Goal: Information Seeking & Learning: Learn about a topic

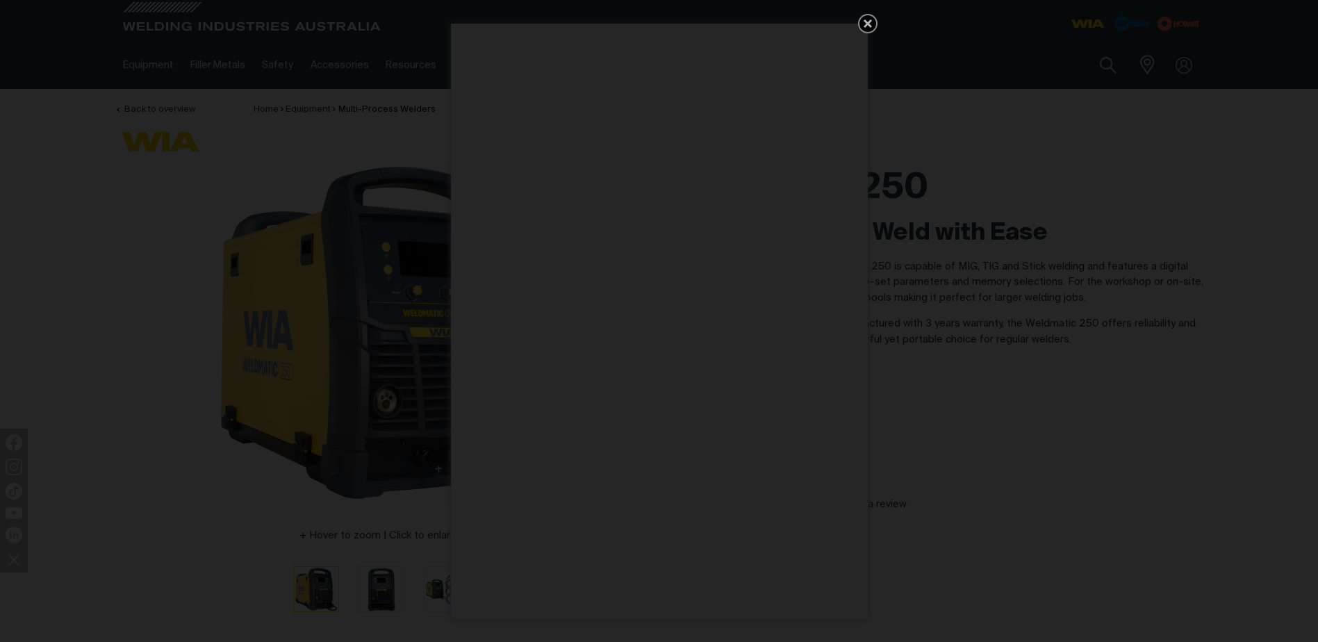
click at [863, 22] on icon "Get 5 WIA Welding Guides Free!" at bounding box center [867, 23] width 17 height 17
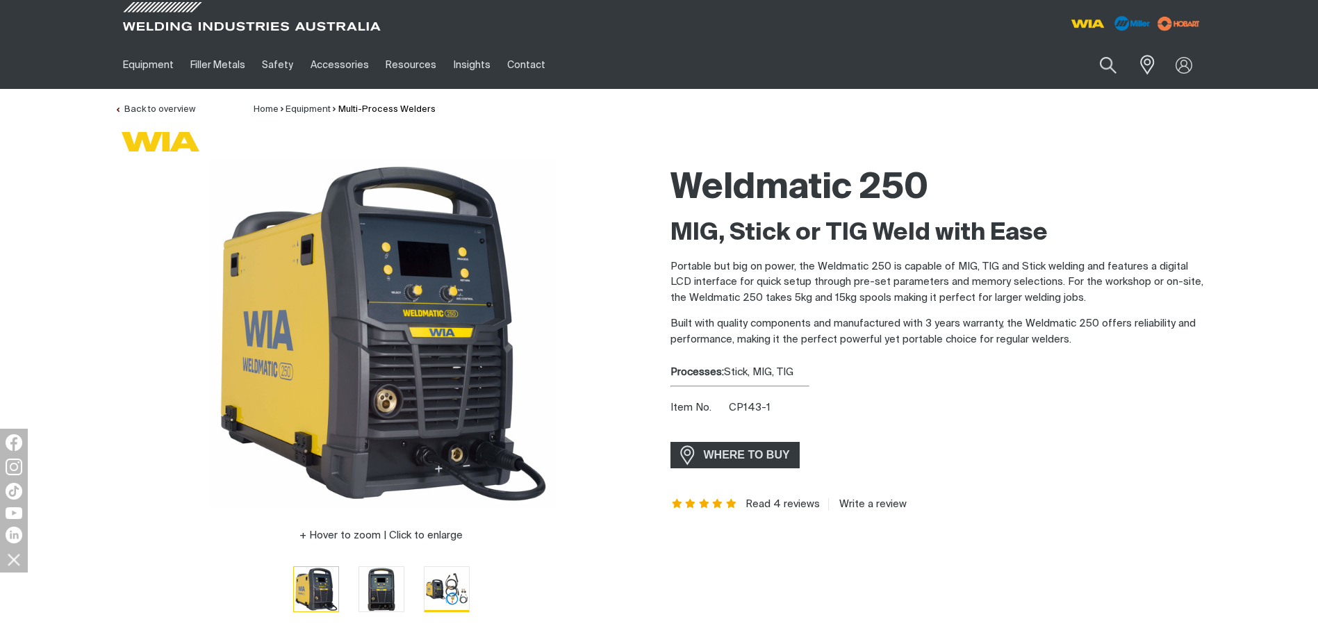
click at [439, 588] on img "Go to slide 3" at bounding box center [446, 589] width 44 height 44
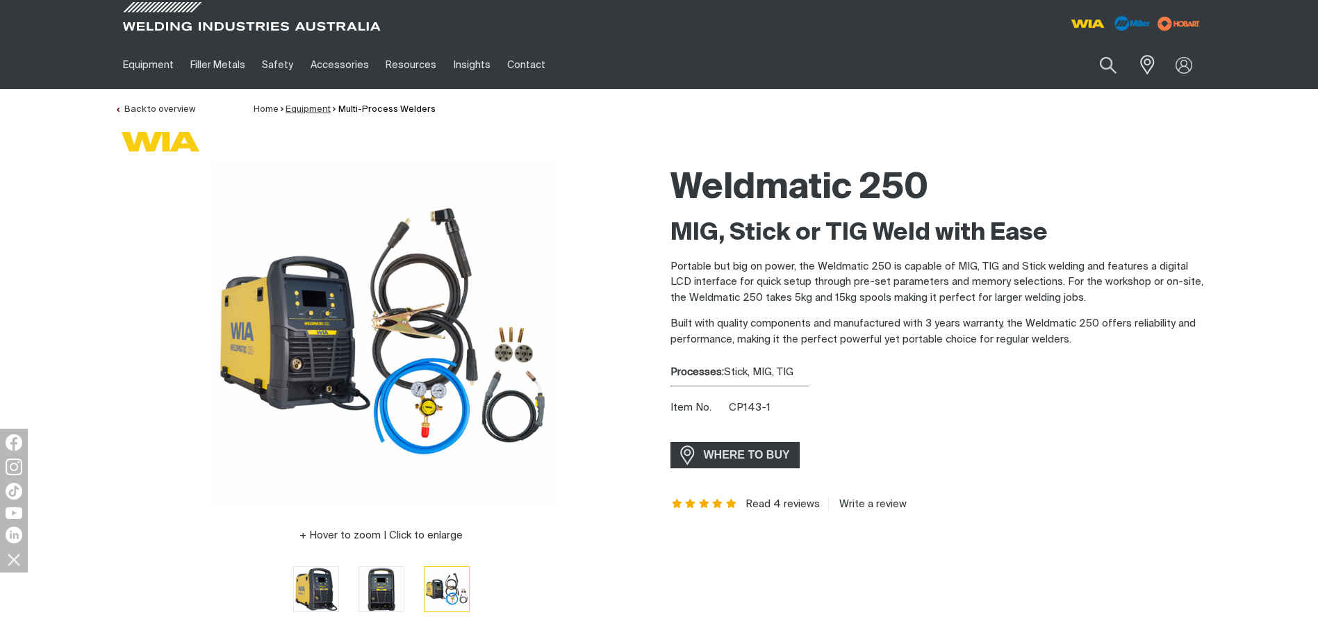
click at [310, 110] on link "Equipment" at bounding box center [308, 109] width 45 height 9
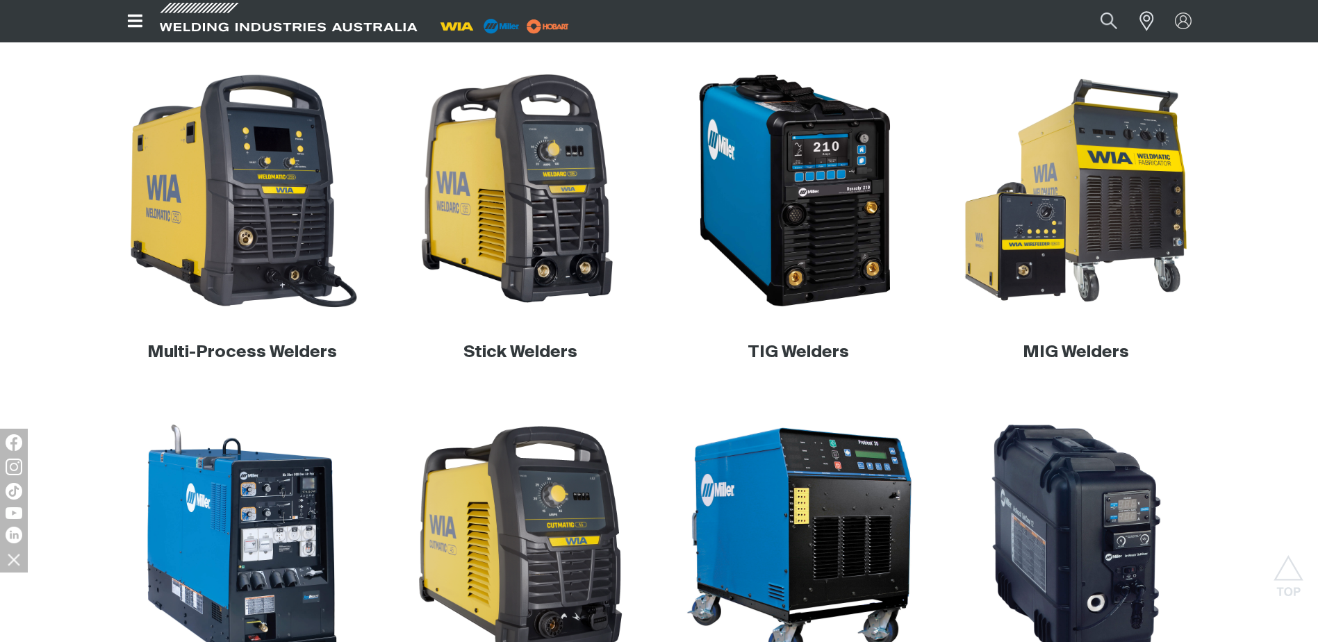
scroll to position [417, 0]
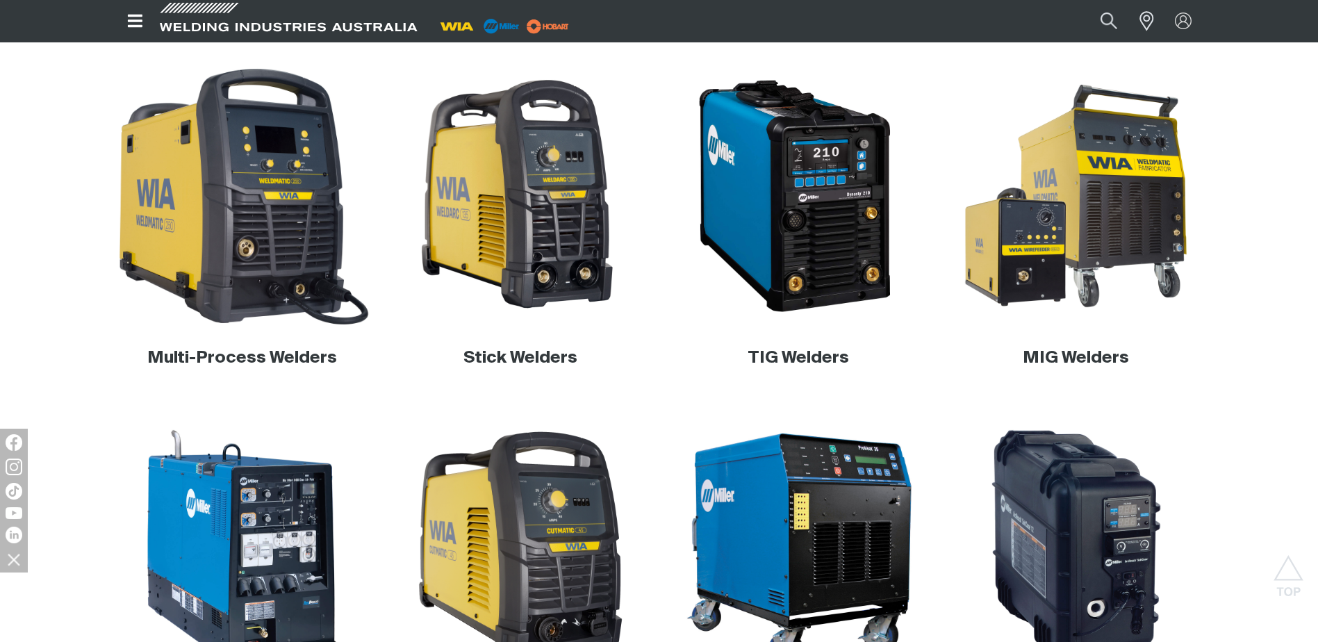
click at [206, 220] on img at bounding box center [242, 196] width 266 height 266
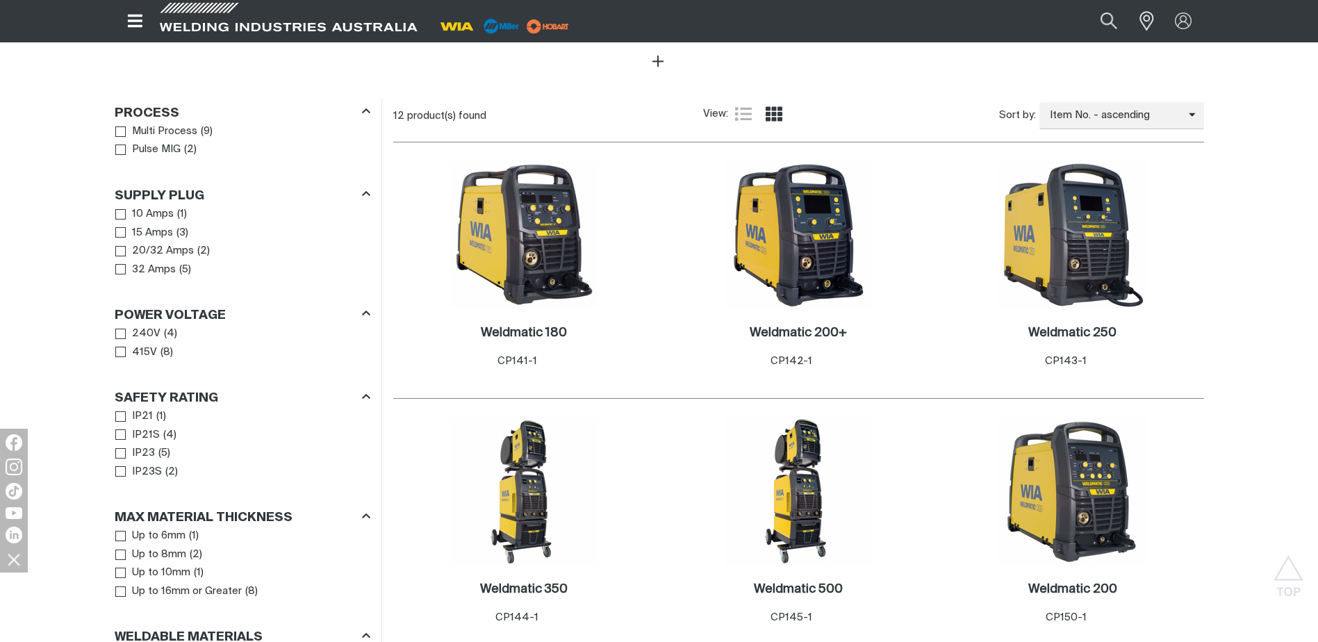
scroll to position [764, 0]
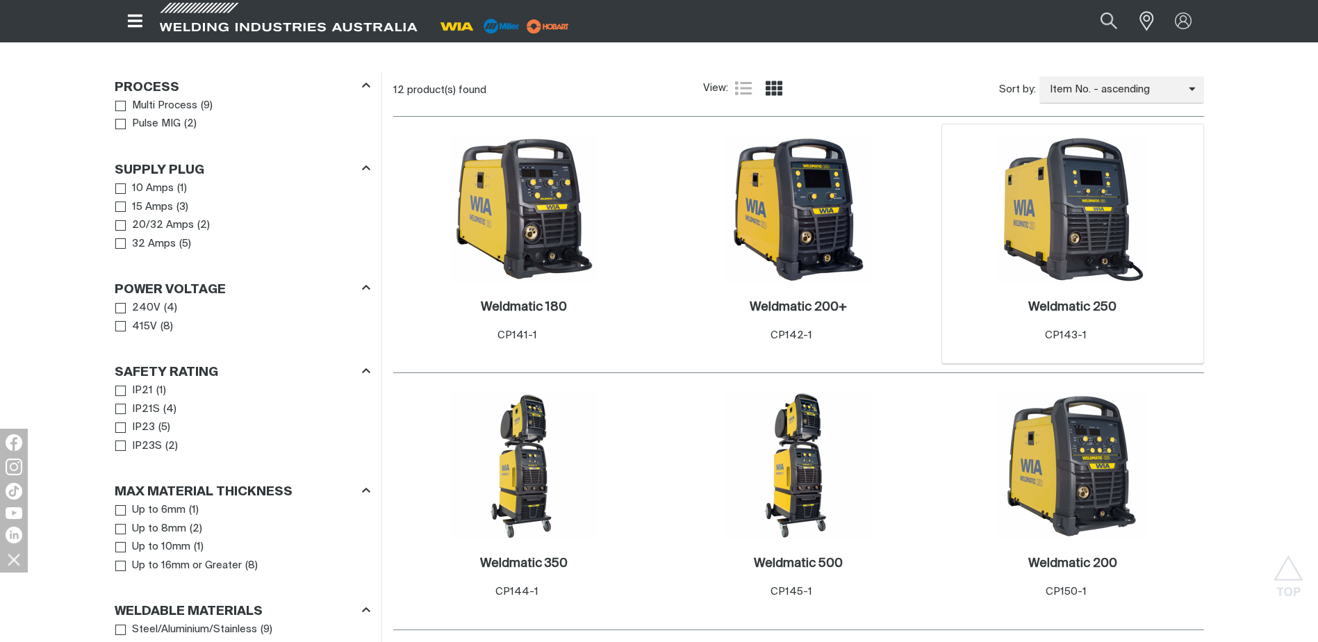
scroll to position [764, 0]
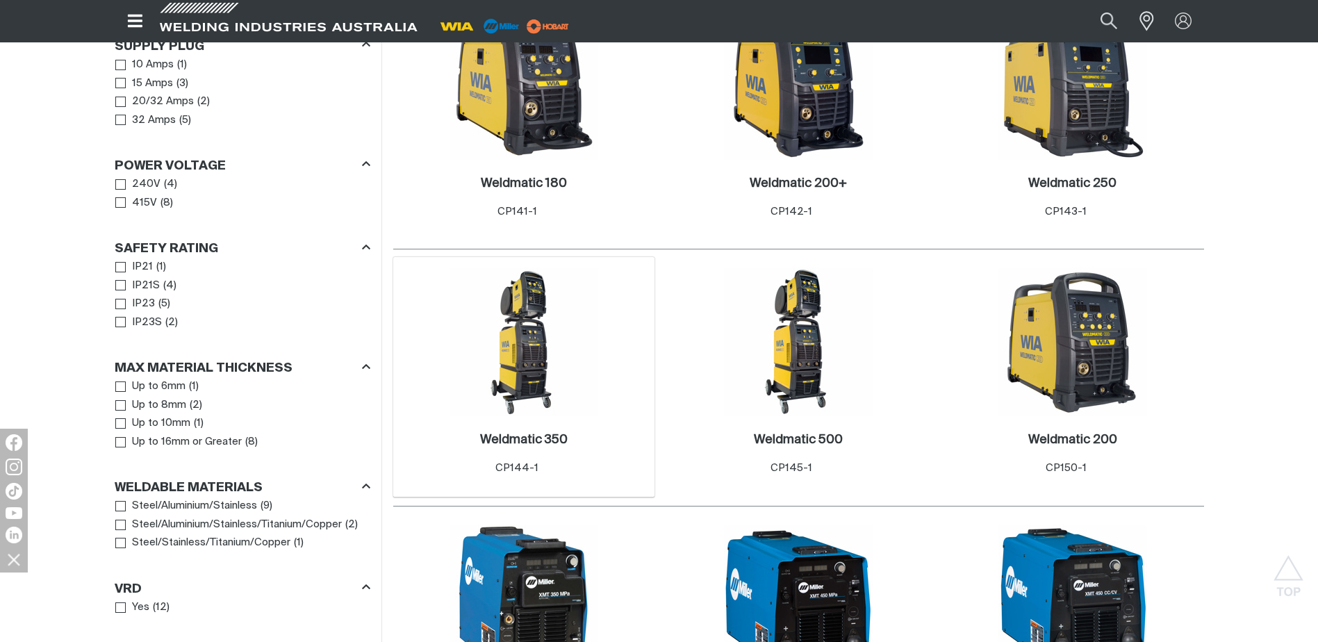
click at [527, 319] on img at bounding box center [523, 341] width 149 height 149
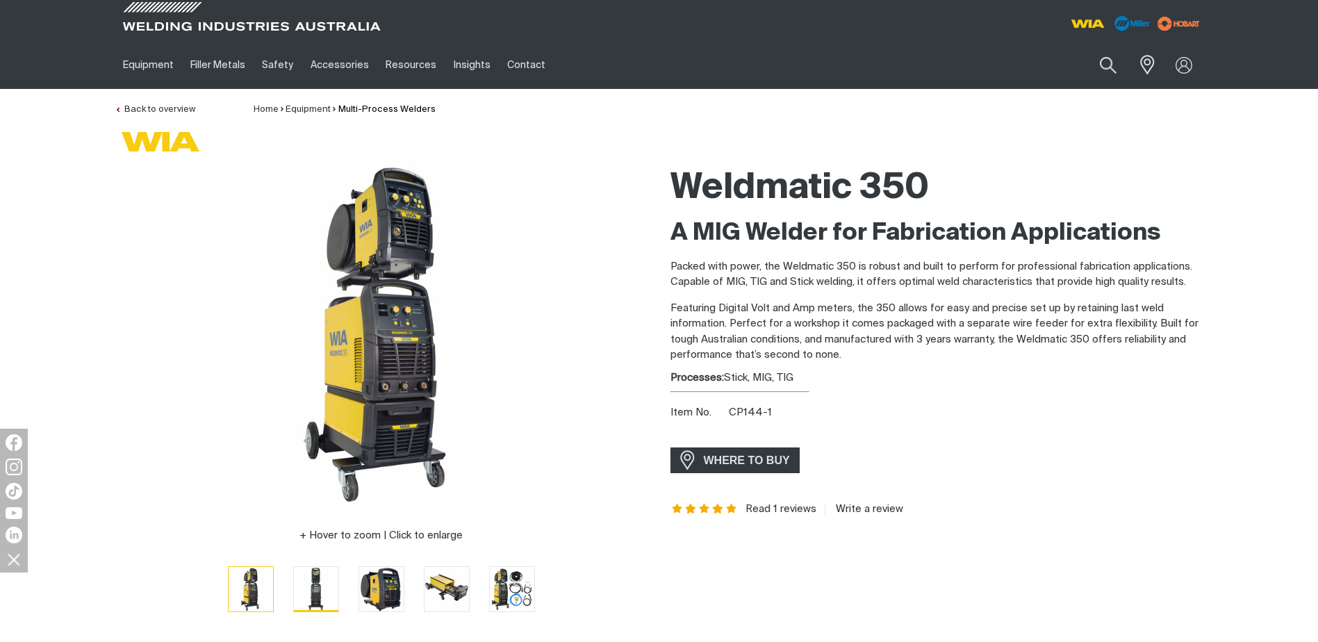
click at [329, 586] on img "Go to slide 2" at bounding box center [316, 589] width 44 height 44
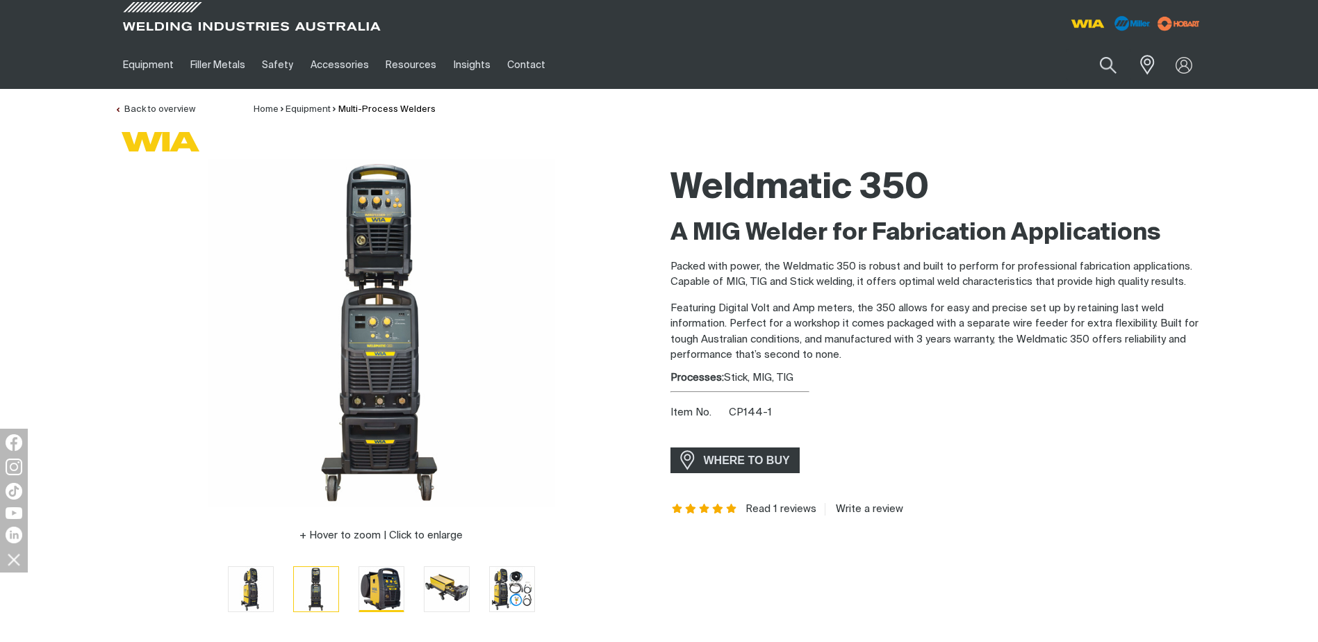
click at [390, 579] on img "Go to slide 3" at bounding box center [381, 589] width 44 height 44
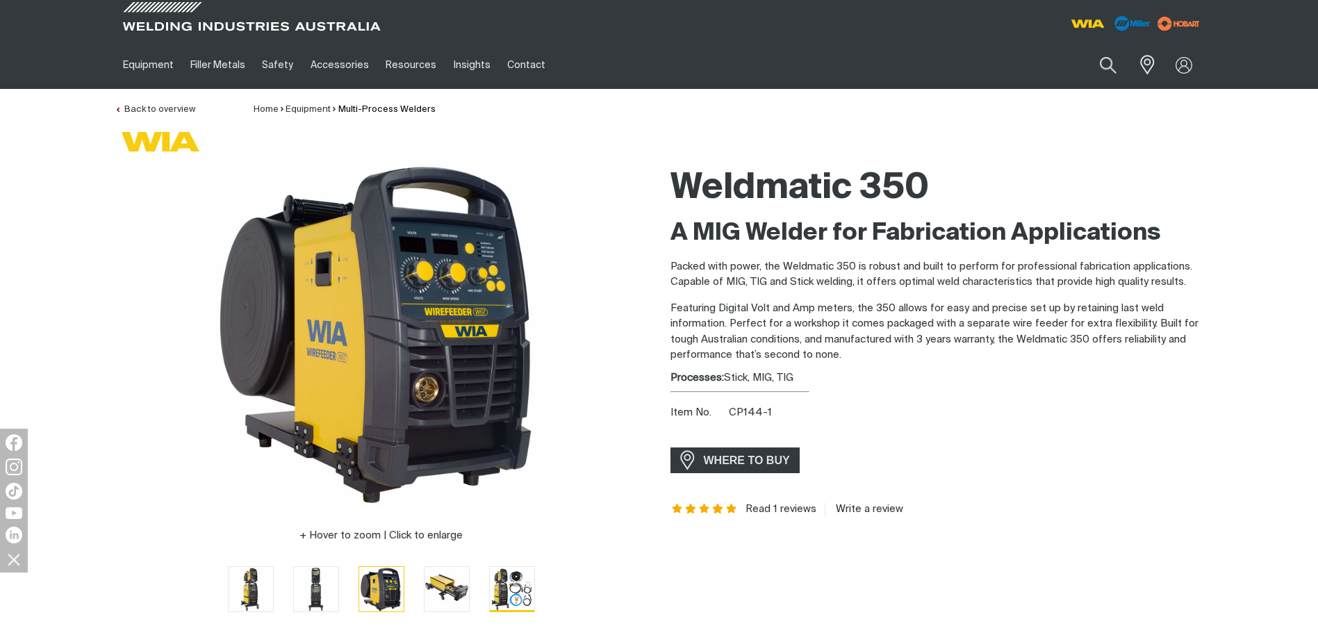
click at [504, 579] on img "Go to slide 5" at bounding box center [512, 589] width 44 height 44
